Goal: Find specific page/section: Find specific page/section

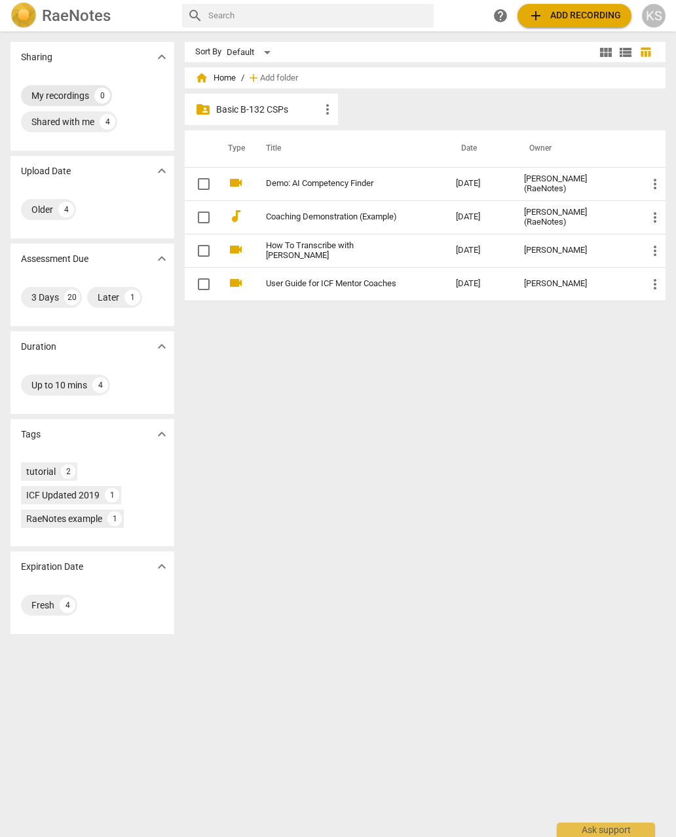
click at [96, 103] on div "My recordings 0" at bounding box center [66, 95] width 91 height 21
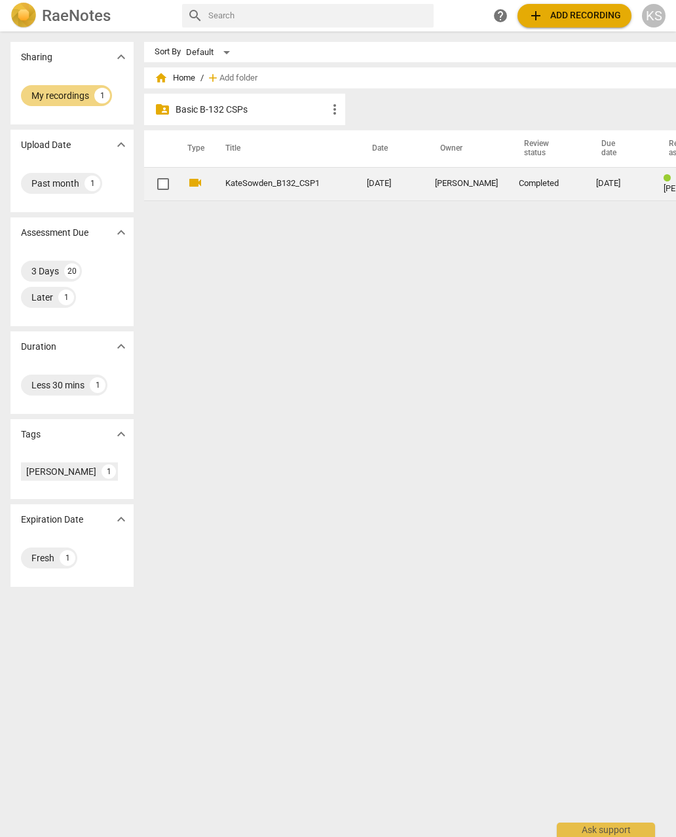
click at [234, 180] on link "KateSowden_B132_CSP1" at bounding box center [272, 184] width 94 height 10
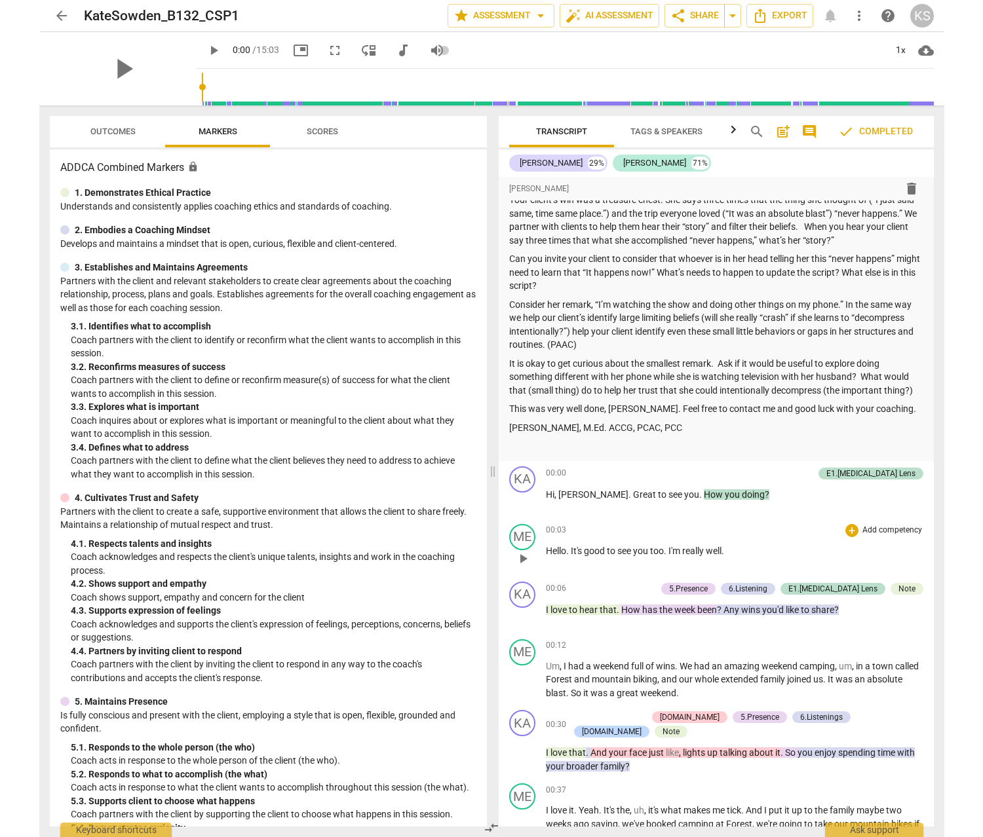
scroll to position [721, 0]
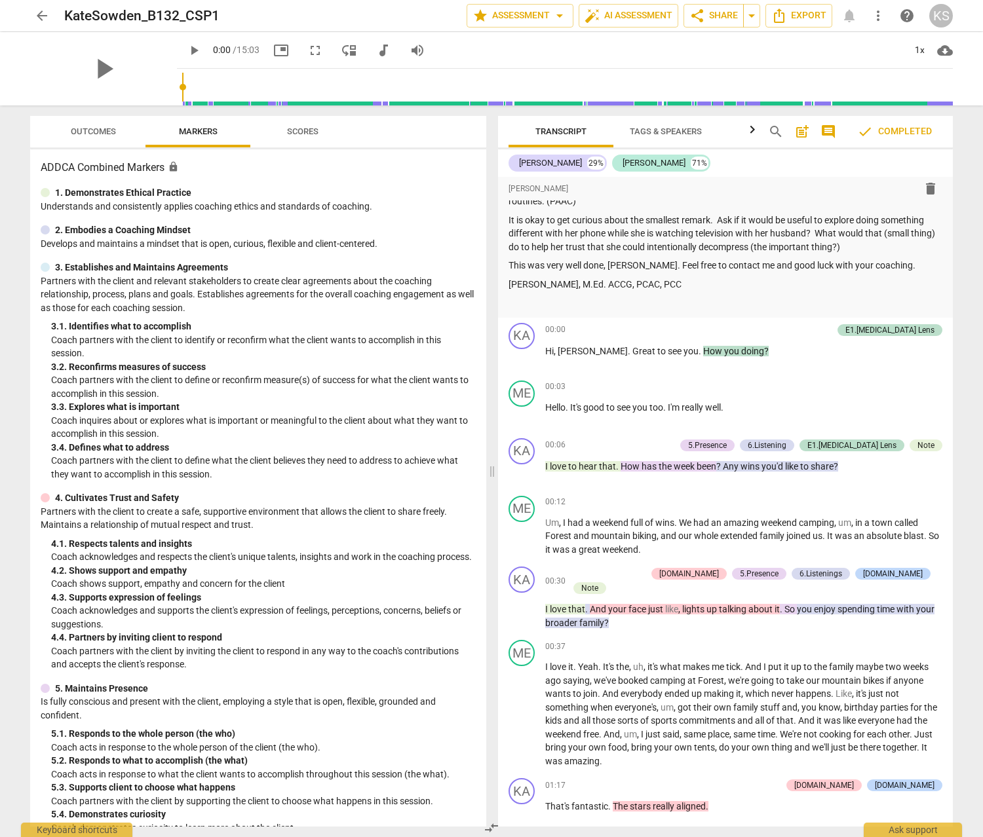
click at [675, 134] on span "comment" at bounding box center [828, 132] width 16 height 16
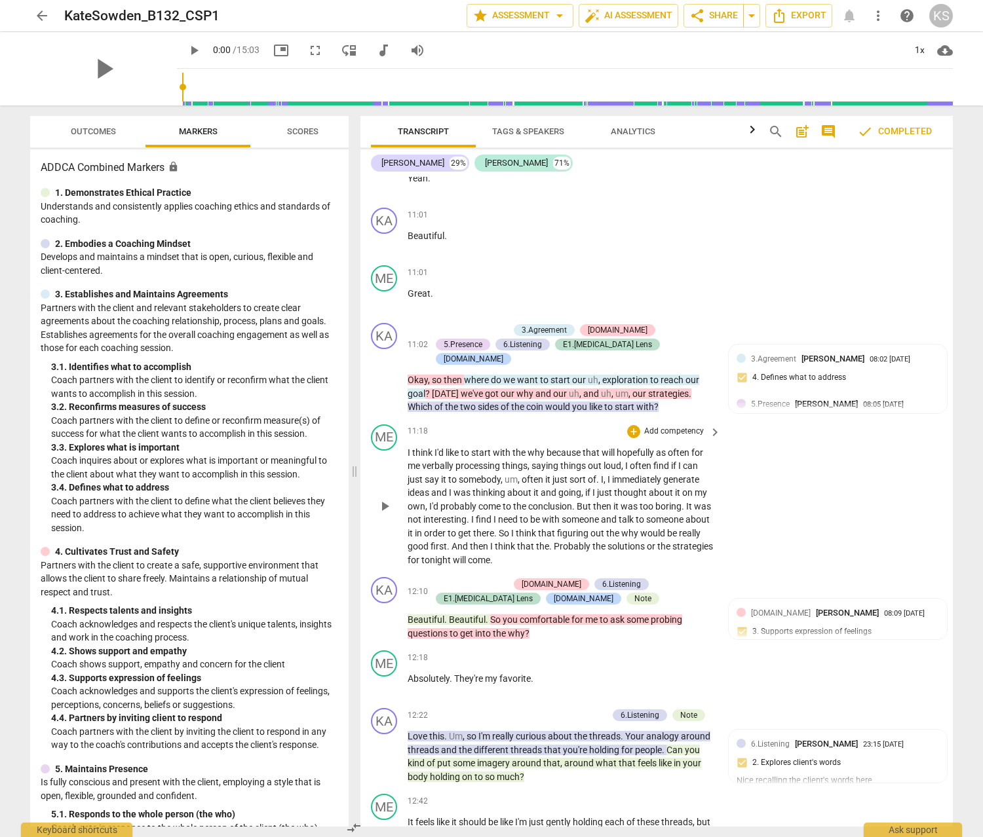
scroll to position [4003, 0]
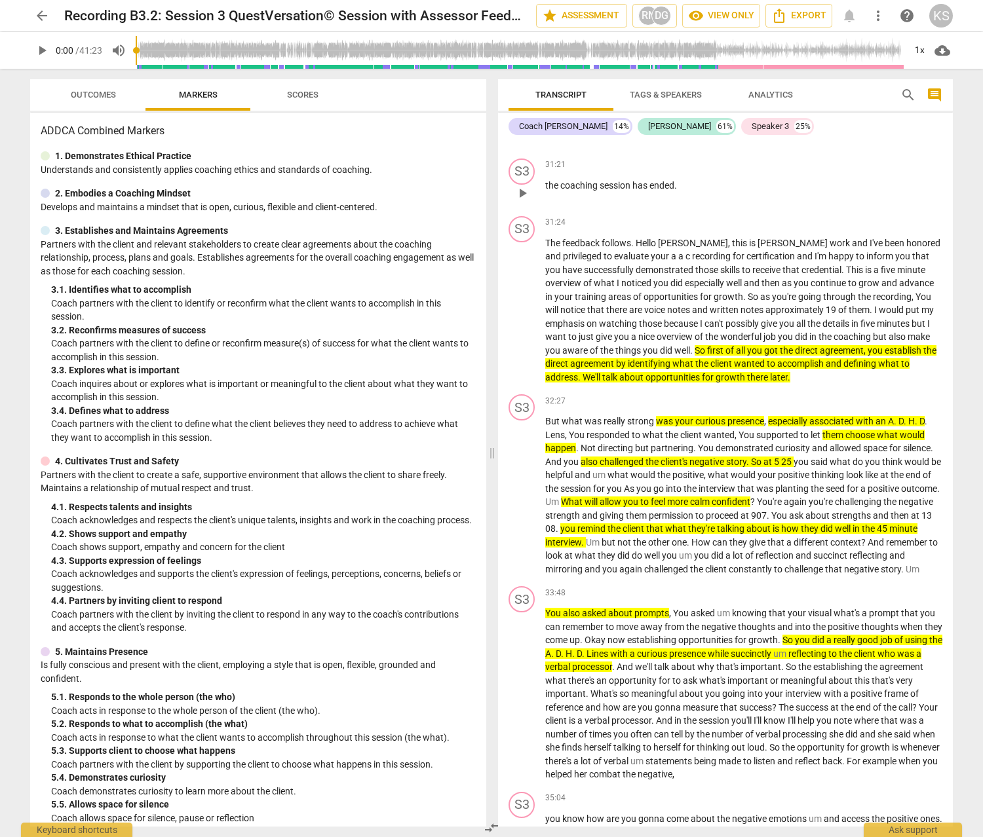
scroll to position [6813, 0]
